Goal: Use online tool/utility: Utilize a website feature to perform a specific function

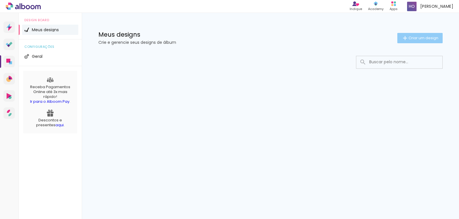
click at [428, 36] on span "Criar um design" at bounding box center [423, 38] width 30 height 4
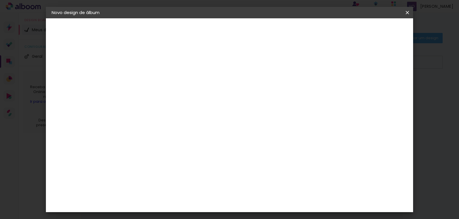
click at [145, 76] on input at bounding box center [145, 77] width 0 height 9
type input "Teste"
type paper-input "Teste"
click at [0, 0] on slot "Avançar" at bounding box center [0, 0] width 0 height 0
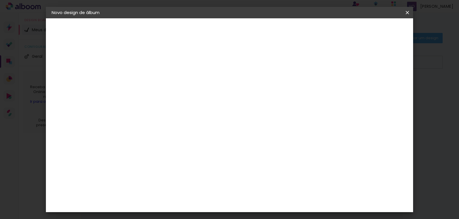
click at [150, 128] on div "Clic Pro" at bounding box center [146, 132] width 8 height 9
click at [161, 100] on paper-item "Foccus Álbuns" at bounding box center [160, 107] width 62 height 15
click at [0, 0] on slot "Avançar" at bounding box center [0, 0] width 0 height 0
click at [184, 123] on span "20 × 25" at bounding box center [170, 130] width 27 height 15
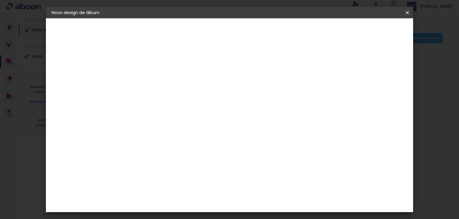
click at [184, 139] on span "20 × 30" at bounding box center [170, 146] width 27 height 15
click at [0, 0] on slot "Avançar" at bounding box center [0, 0] width 0 height 0
click at [339, 62] on div at bounding box center [336, 61] width 5 height 5
type paper-checkbox "on"
click at [371, 30] on span "Iniciar design" at bounding box center [358, 30] width 26 height 4
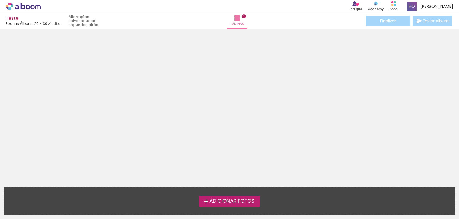
click at [234, 200] on span "Adicionar Fotos" at bounding box center [231, 201] width 45 height 5
click at [0, 0] on input "file" at bounding box center [0, 0] width 0 height 0
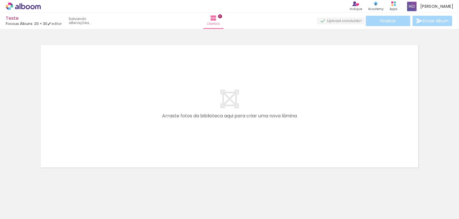
scroll to position [4, 0]
click at [228, 101] on quentale-layouter at bounding box center [229, 106] width 384 height 130
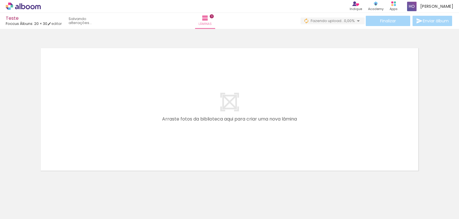
scroll to position [0, 0]
